Goal: Information Seeking & Learning: Learn about a topic

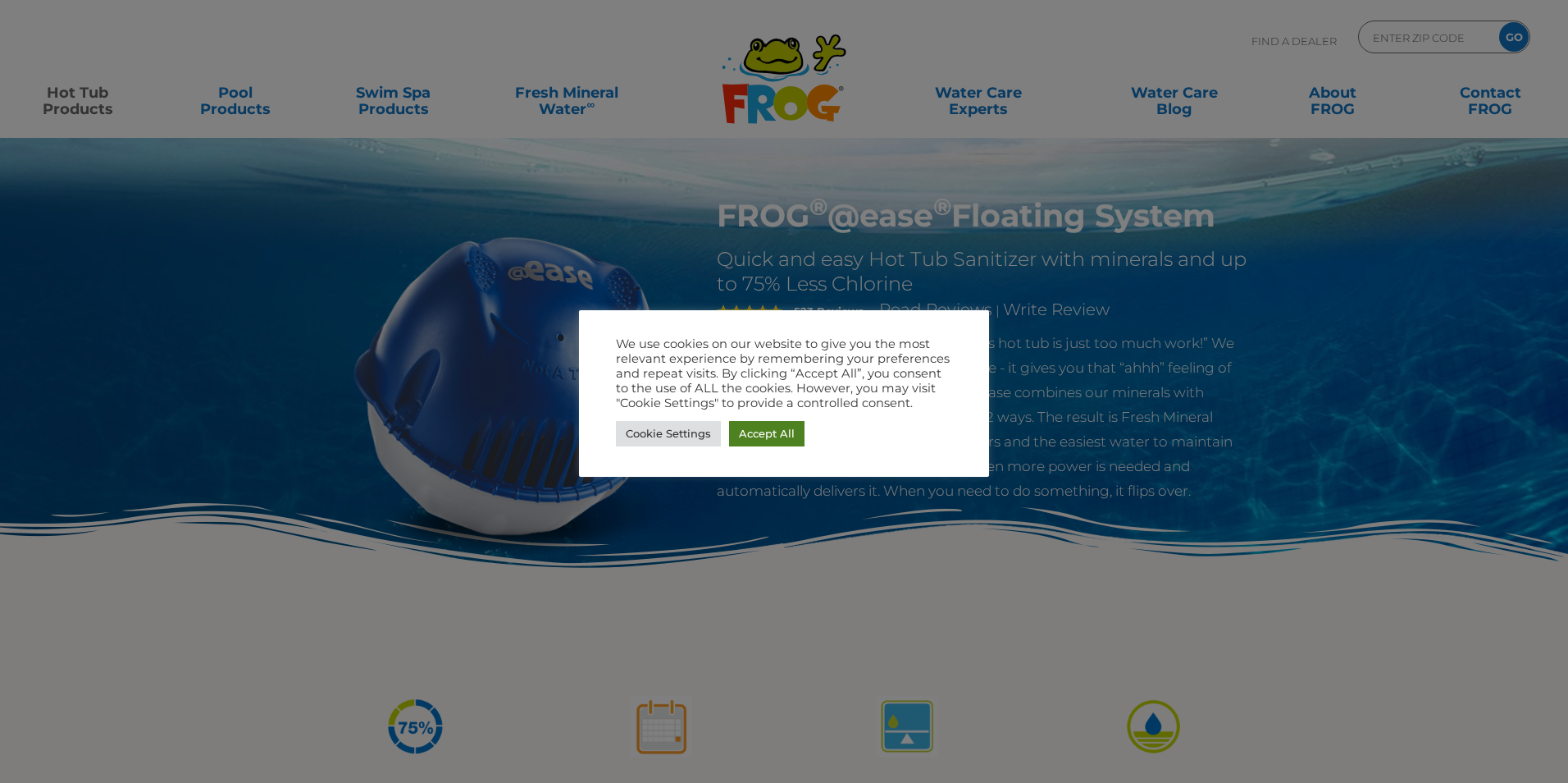
click at [779, 435] on link "Accept All" at bounding box center [767, 434] width 75 height 26
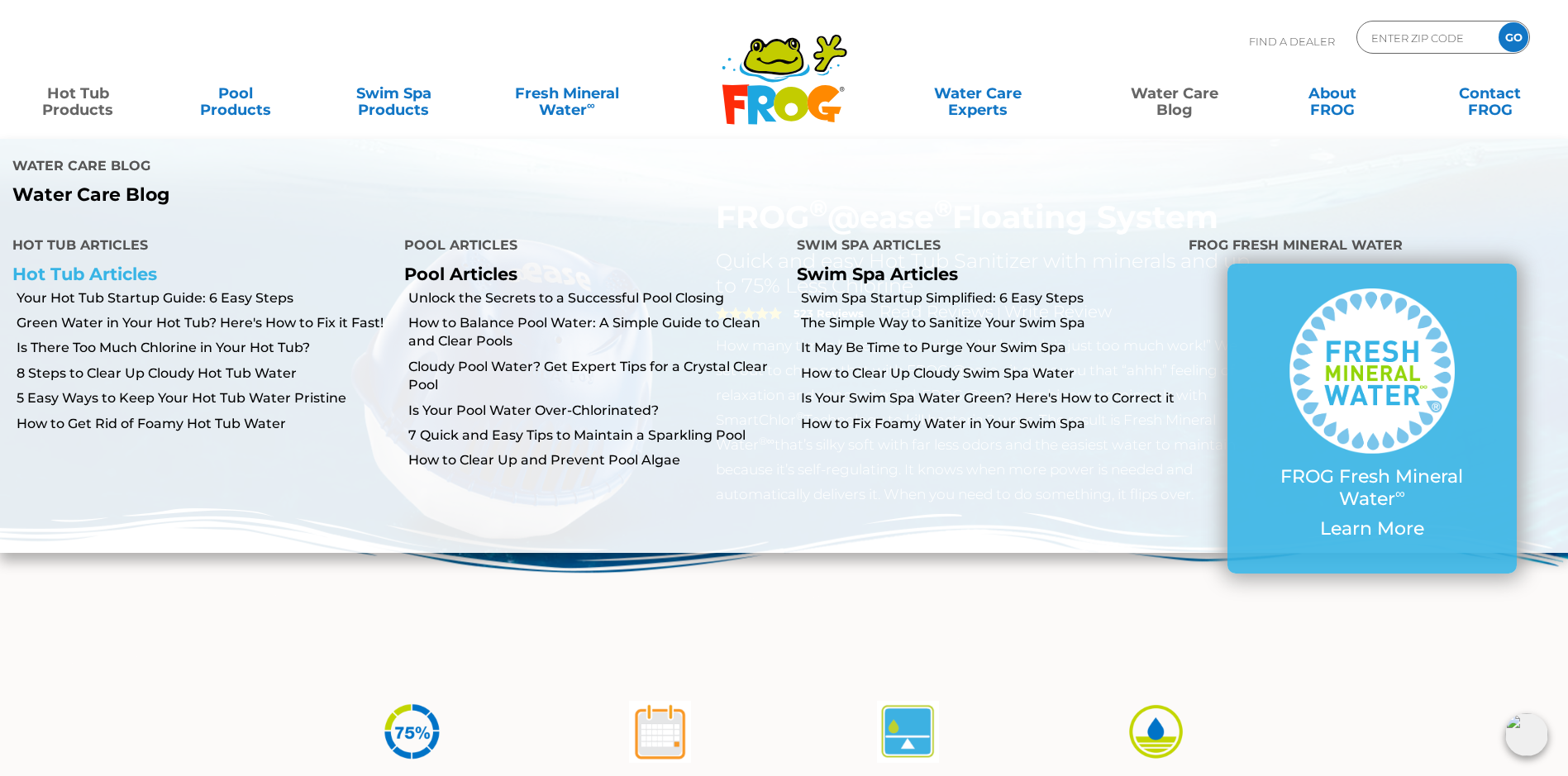
click at [96, 264] on link "Hot Tub Articles" at bounding box center [84, 274] width 145 height 21
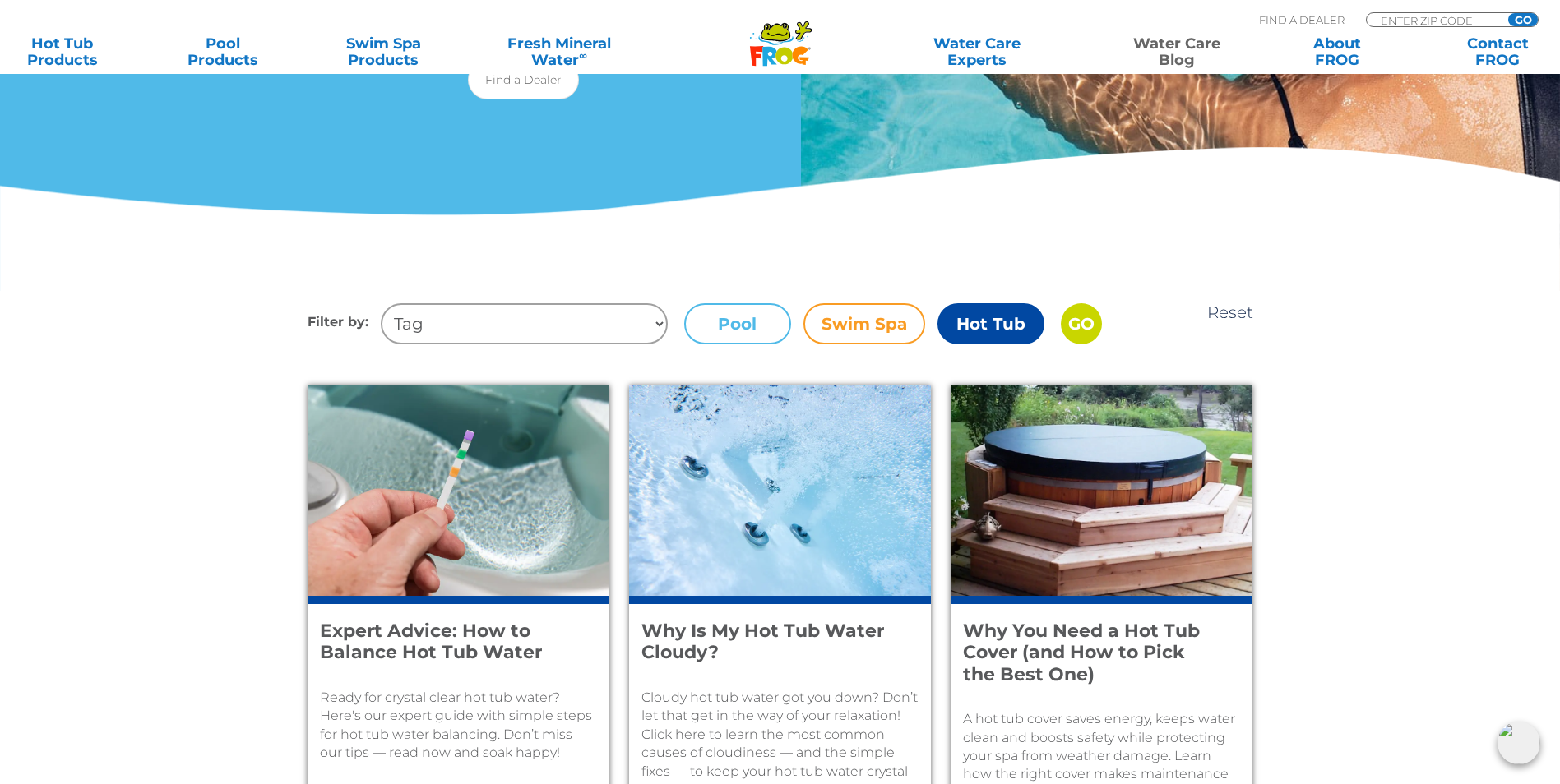
scroll to position [575, 0]
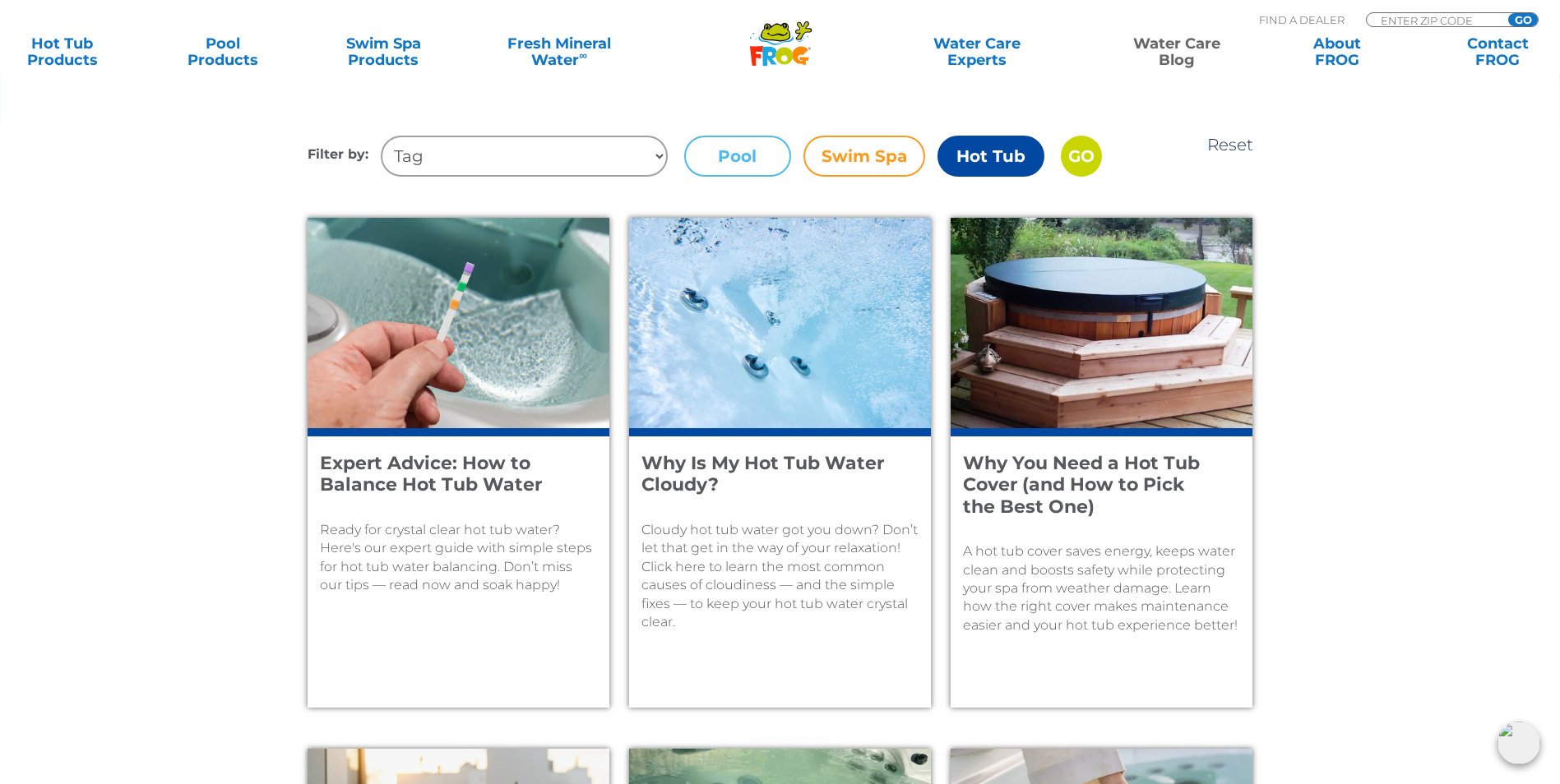
click at [687, 437] on div "Why Is My Hot Tub Water Cloudy? Cloudy hot tub water got you down? Don’t let th…" at bounding box center [780, 567] width 301 height 279
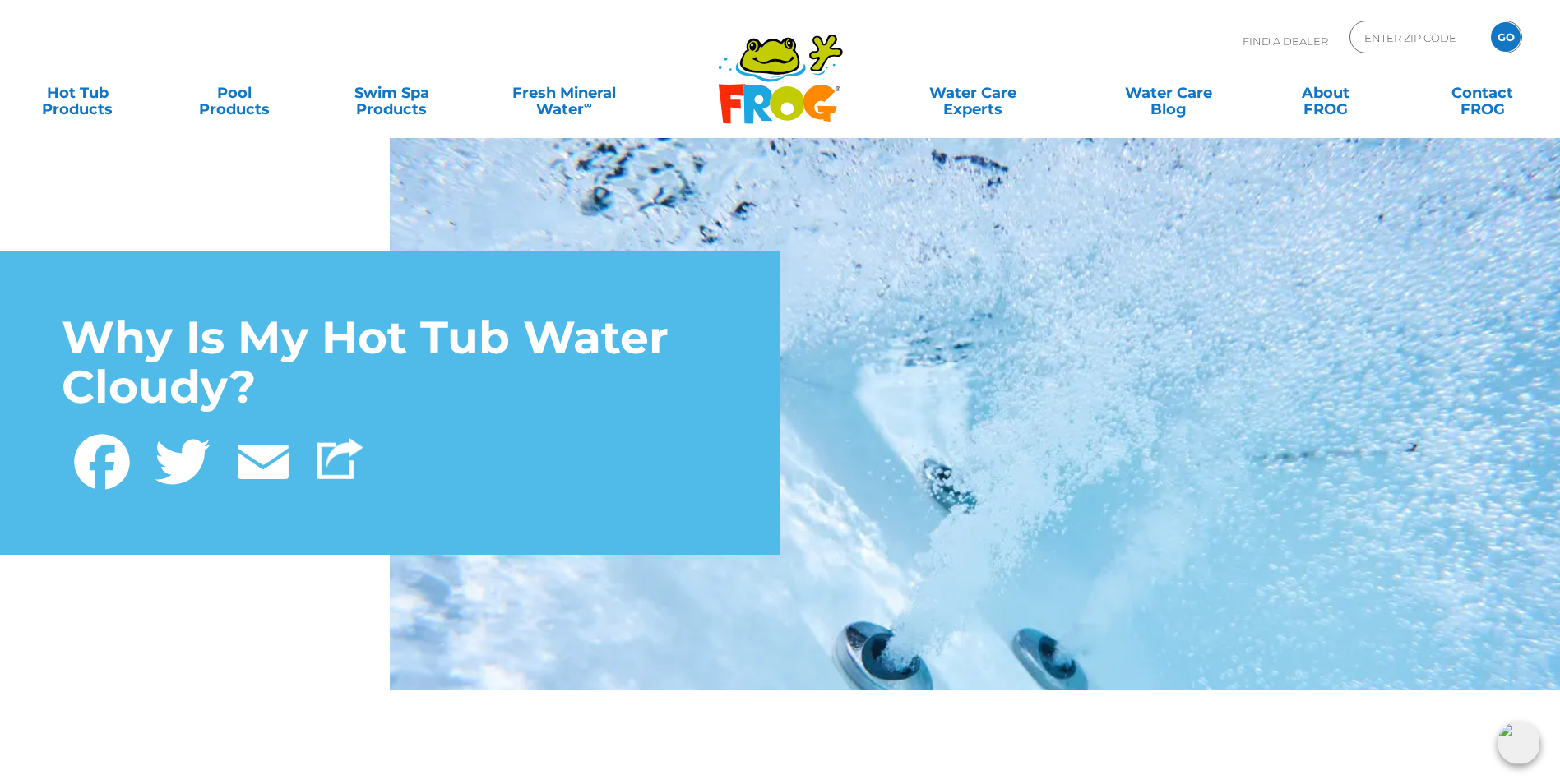
click at [237, 656] on div "Why Is My Hot Tub Water Cloudy? Facebook Twitter Email" at bounding box center [780, 402] width 1560 height 575
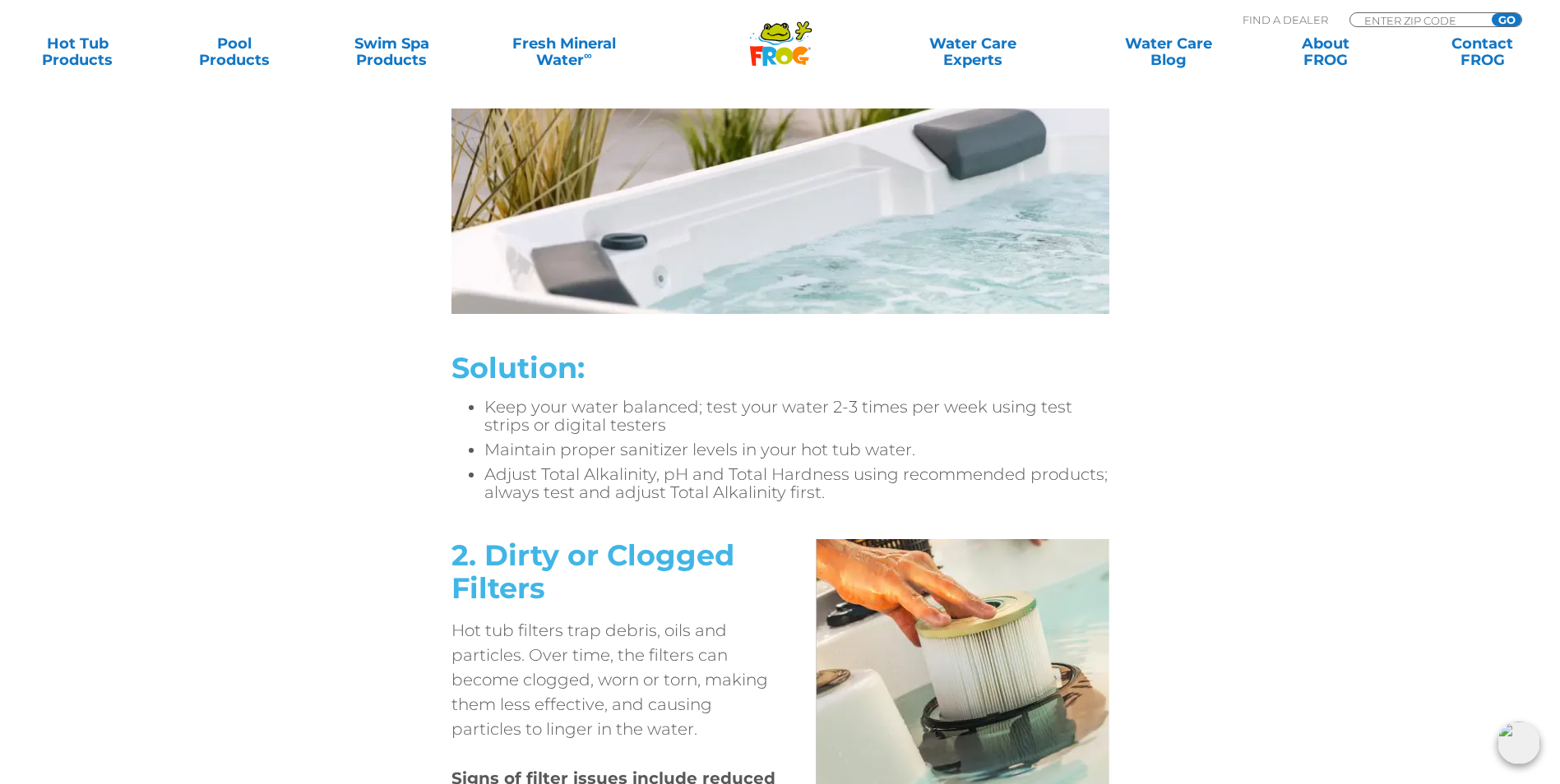
scroll to position [2629, 0]
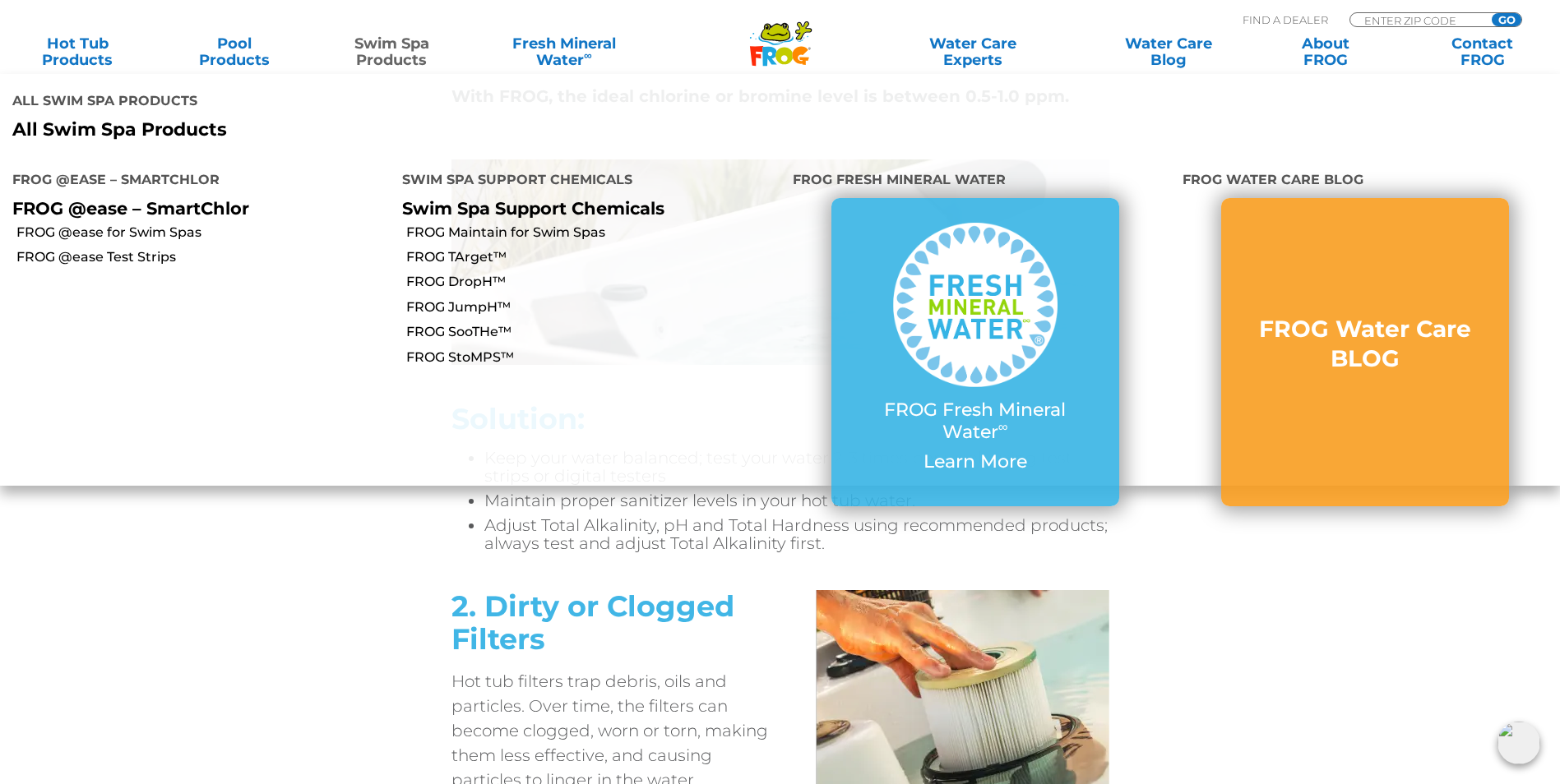
click at [384, 55] on link "Swim Spa Products" at bounding box center [391, 52] width 122 height 33
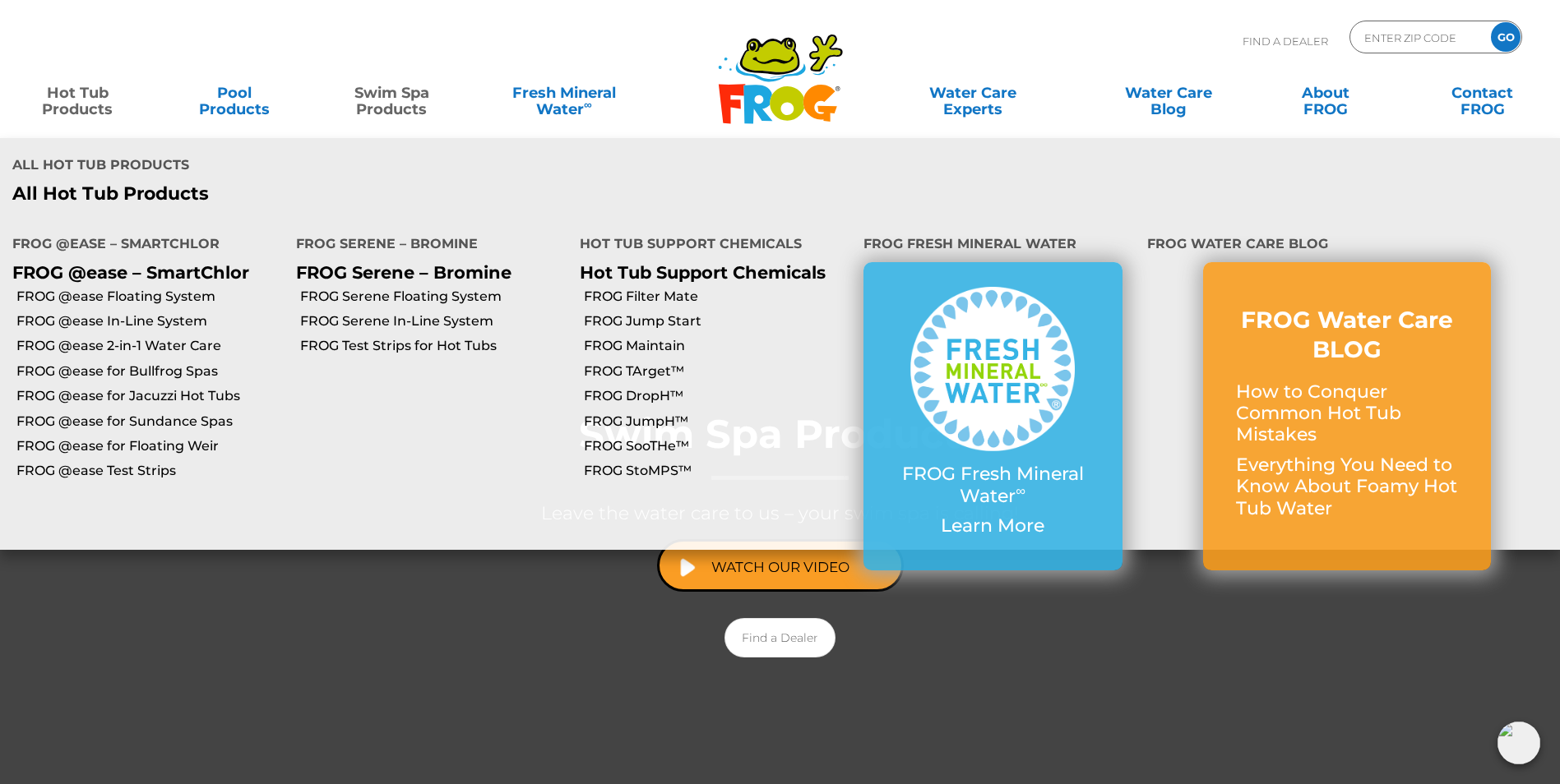
click at [88, 101] on link "Hot Tub Products" at bounding box center [78, 92] width 122 height 33
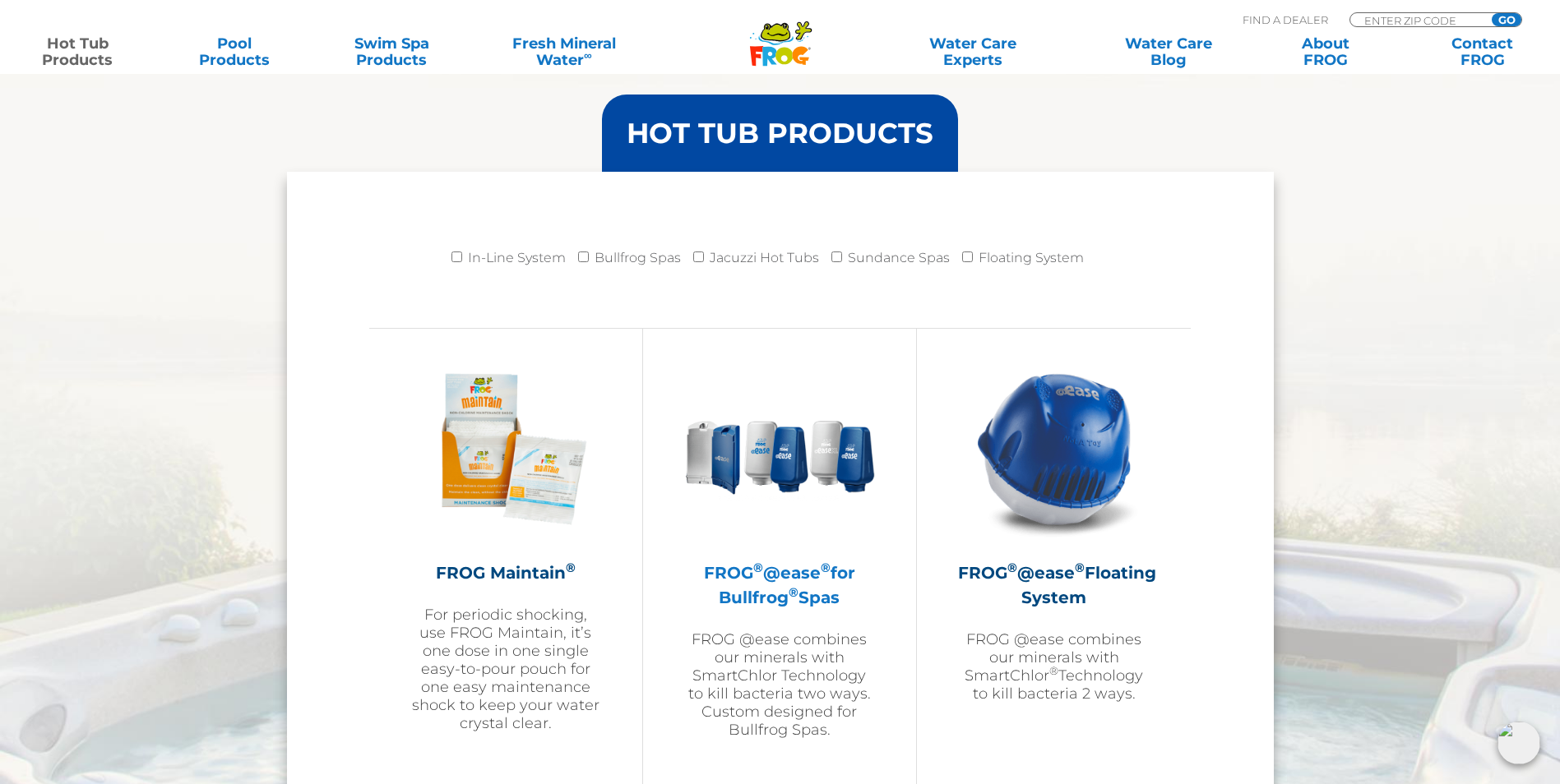
scroll to position [1725, 0]
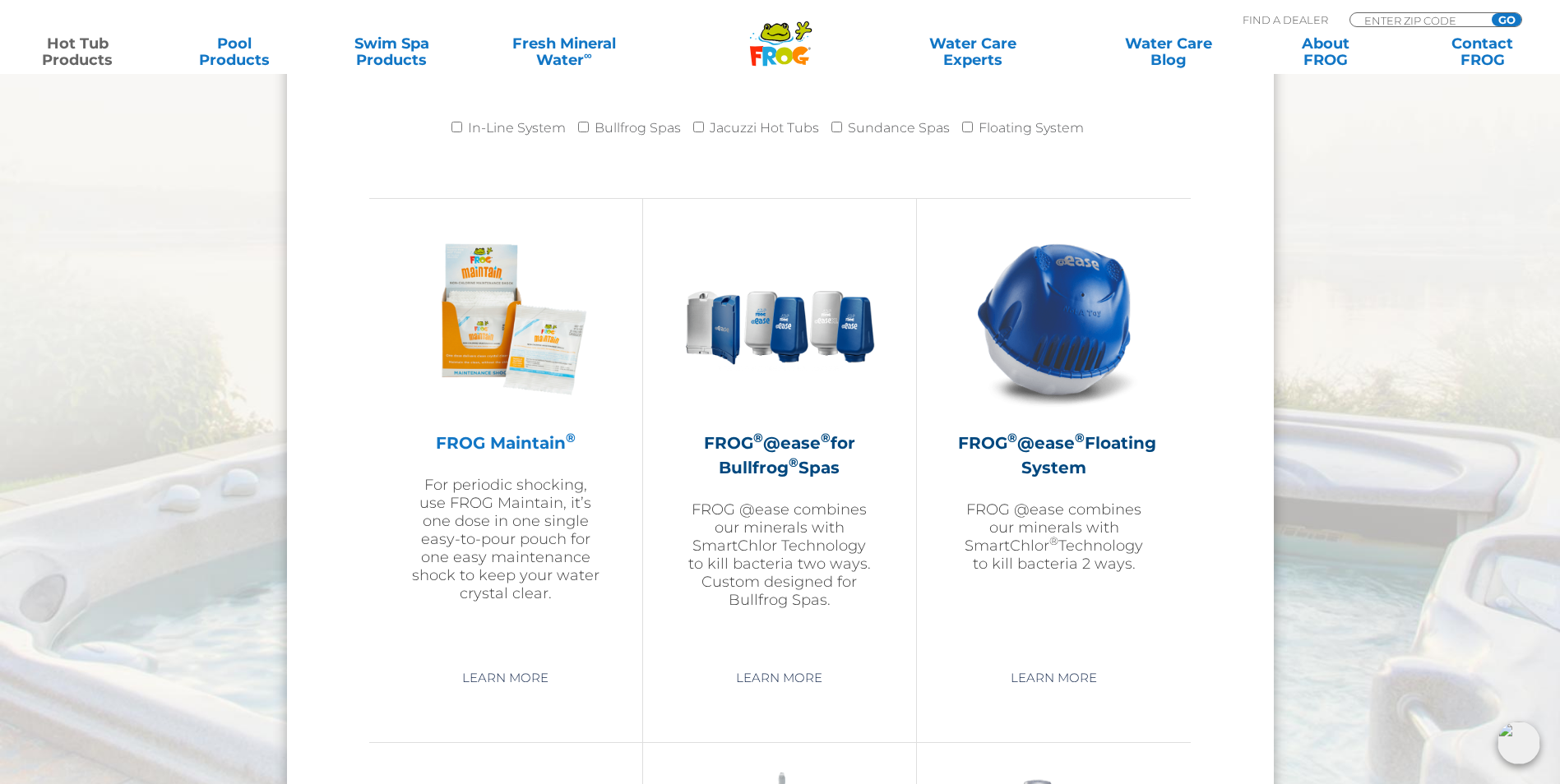
click at [482, 442] on h2 "FROG Maintain ®" at bounding box center [506, 442] width 191 height 25
